Goal: Find specific page/section: Find specific page/section

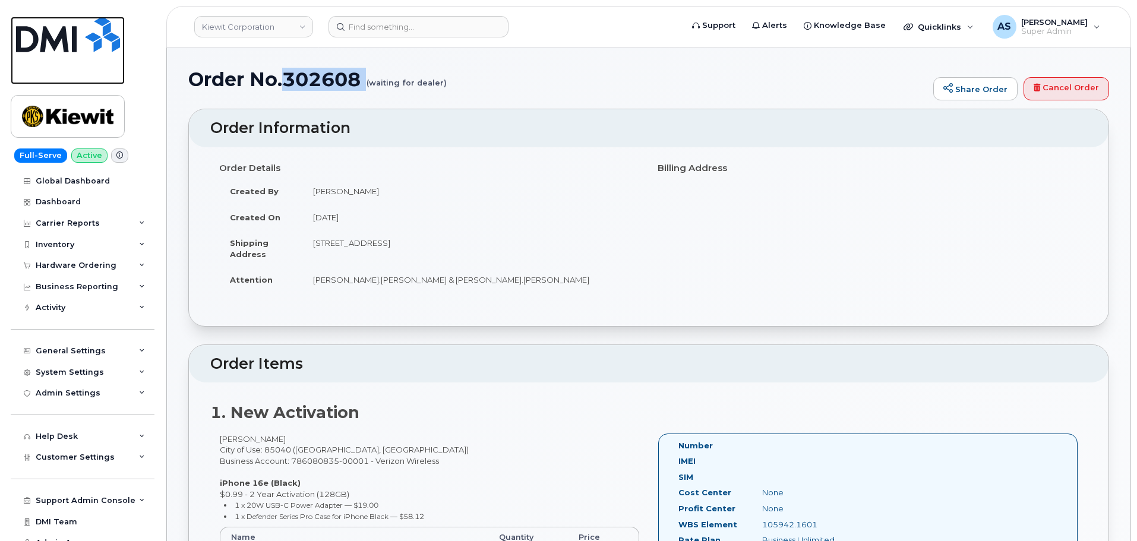
click at [86, 40] on img at bounding box center [68, 35] width 104 height 36
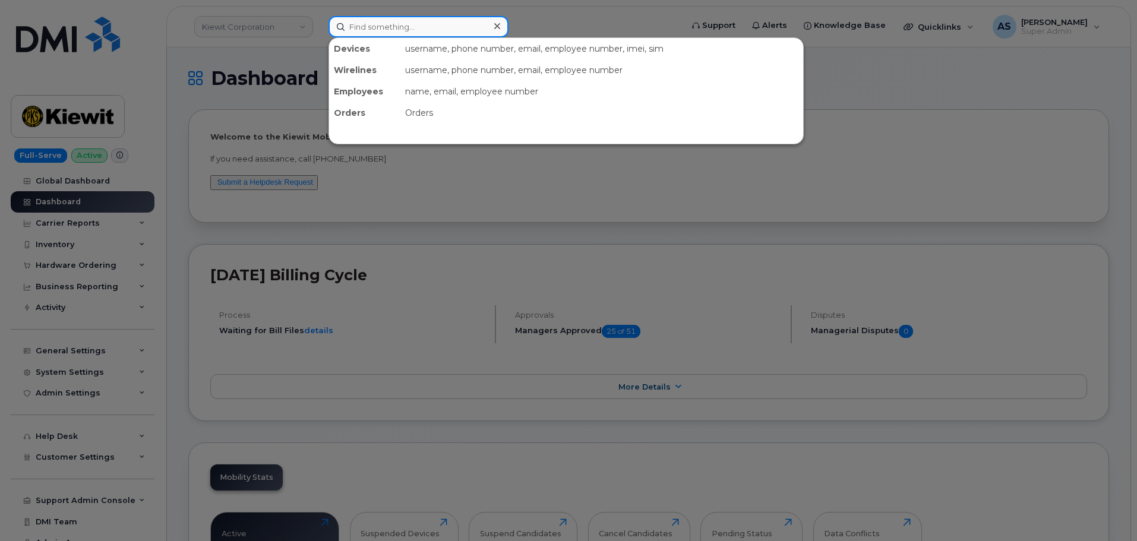
click at [388, 32] on input at bounding box center [419, 26] width 180 height 21
paste input "808.830.1904"
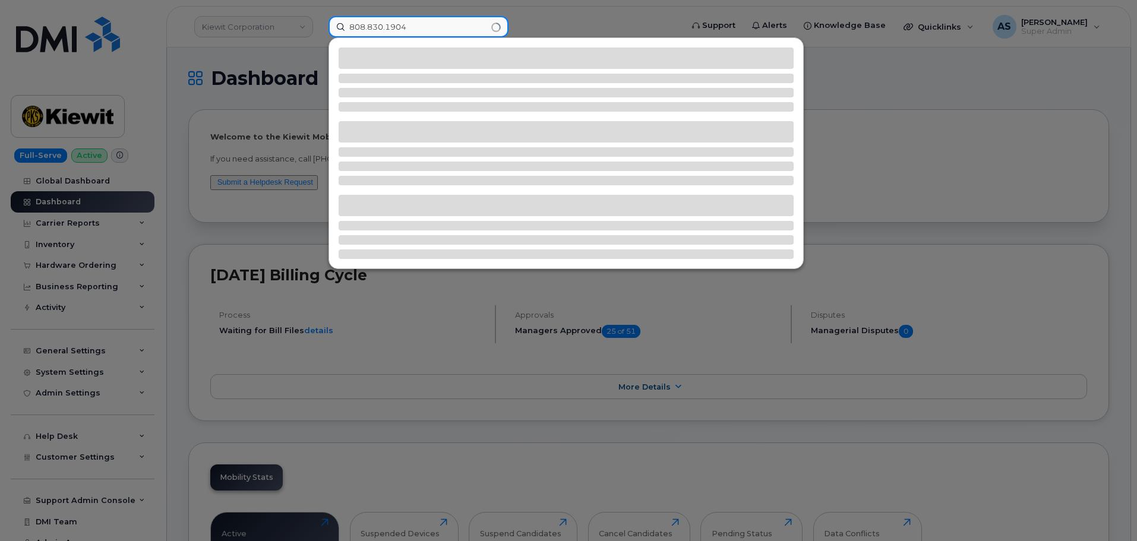
type input "808.830.1904"
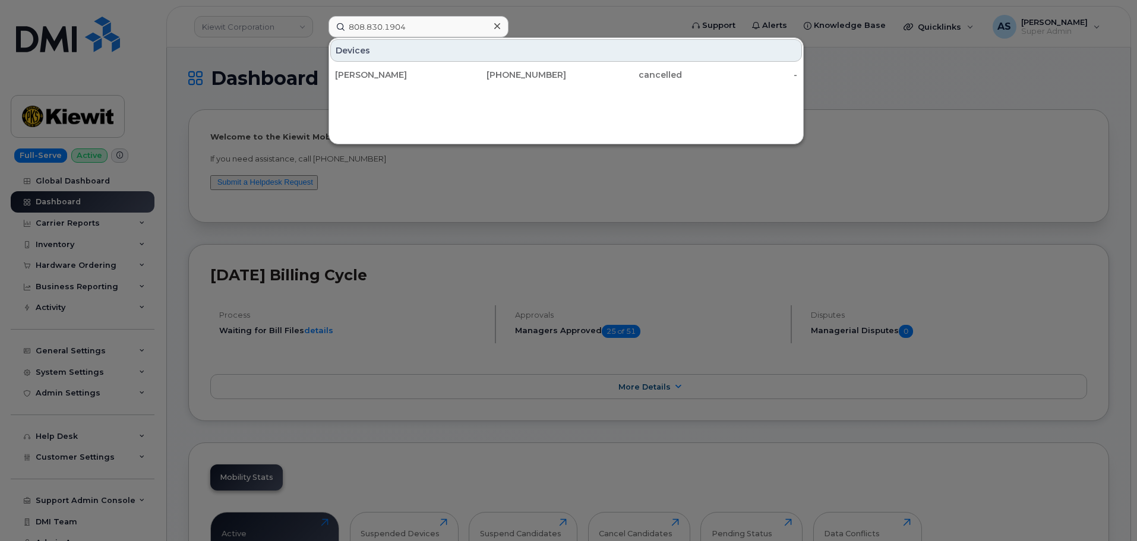
click at [411, 67] on div "Hannah Anderson" at bounding box center [393, 74] width 116 height 21
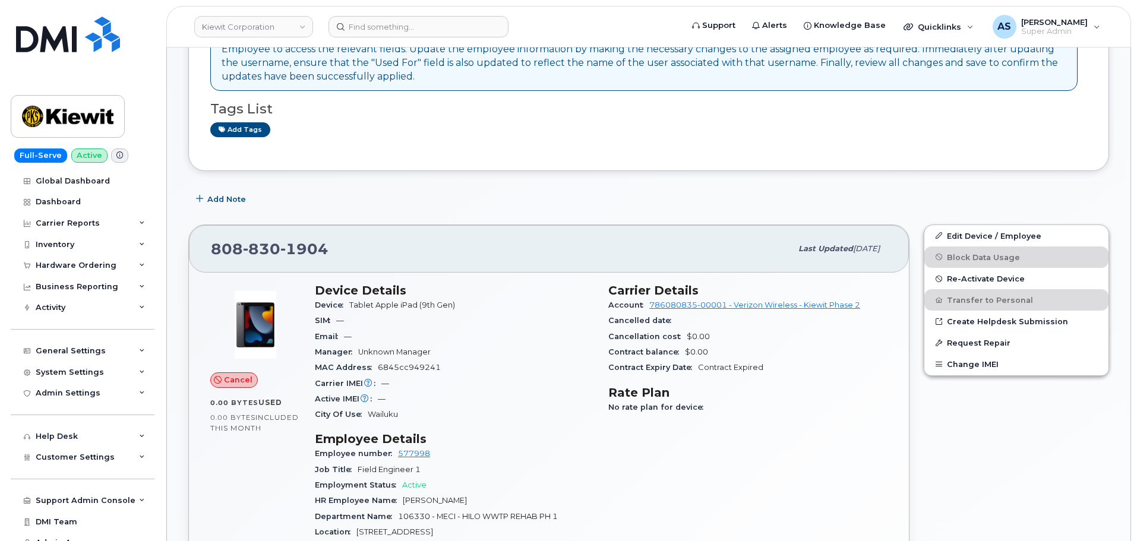
scroll to position [297, 0]
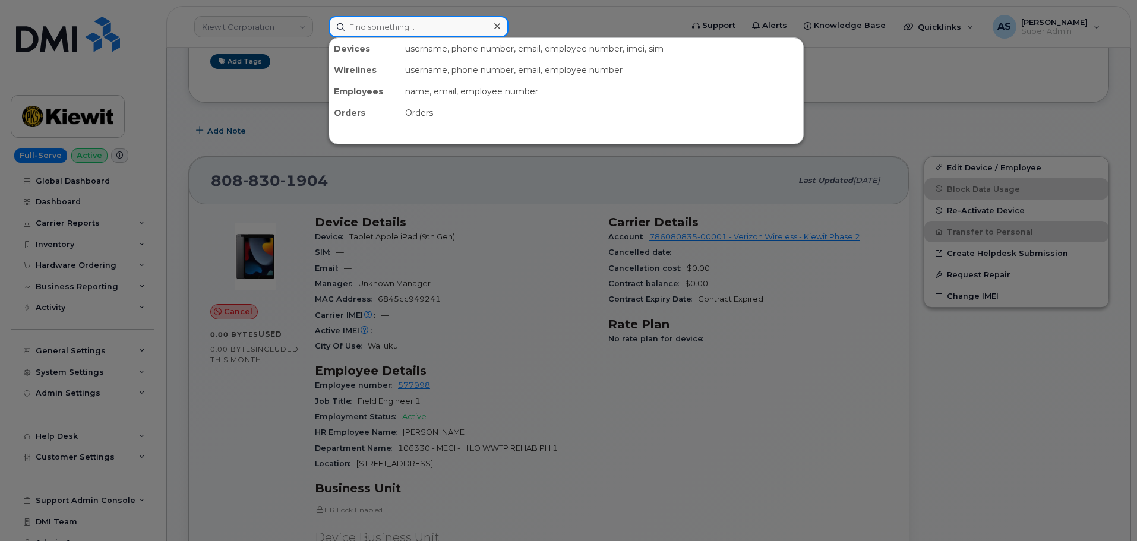
click at [464, 28] on input at bounding box center [419, 26] width 180 height 21
paste input "808.303.5482"
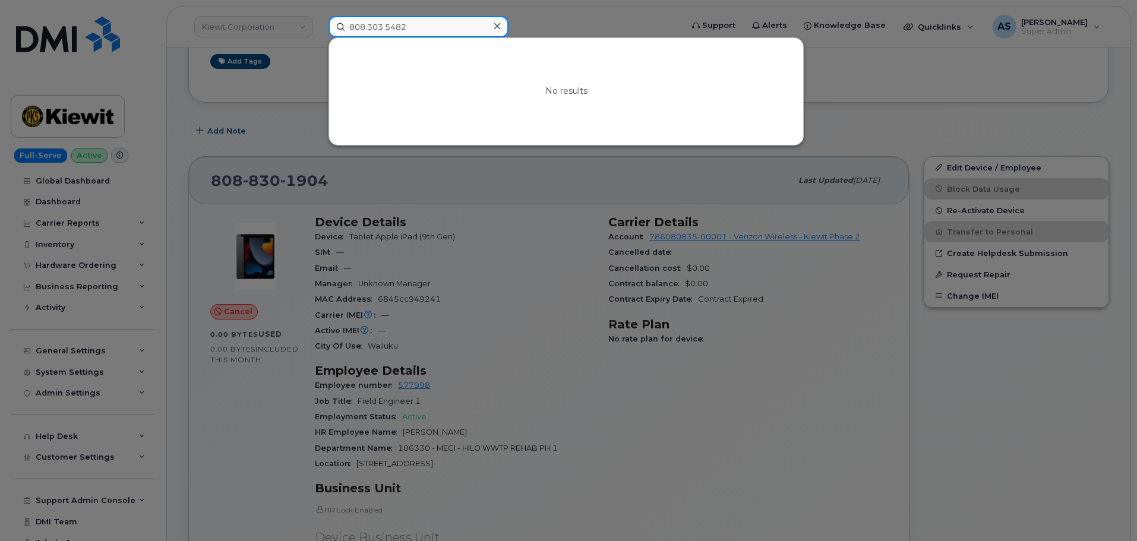
type input "808.303.5482"
click at [232, 29] on div at bounding box center [568, 270] width 1137 height 541
